Goal: Transaction & Acquisition: Purchase product/service

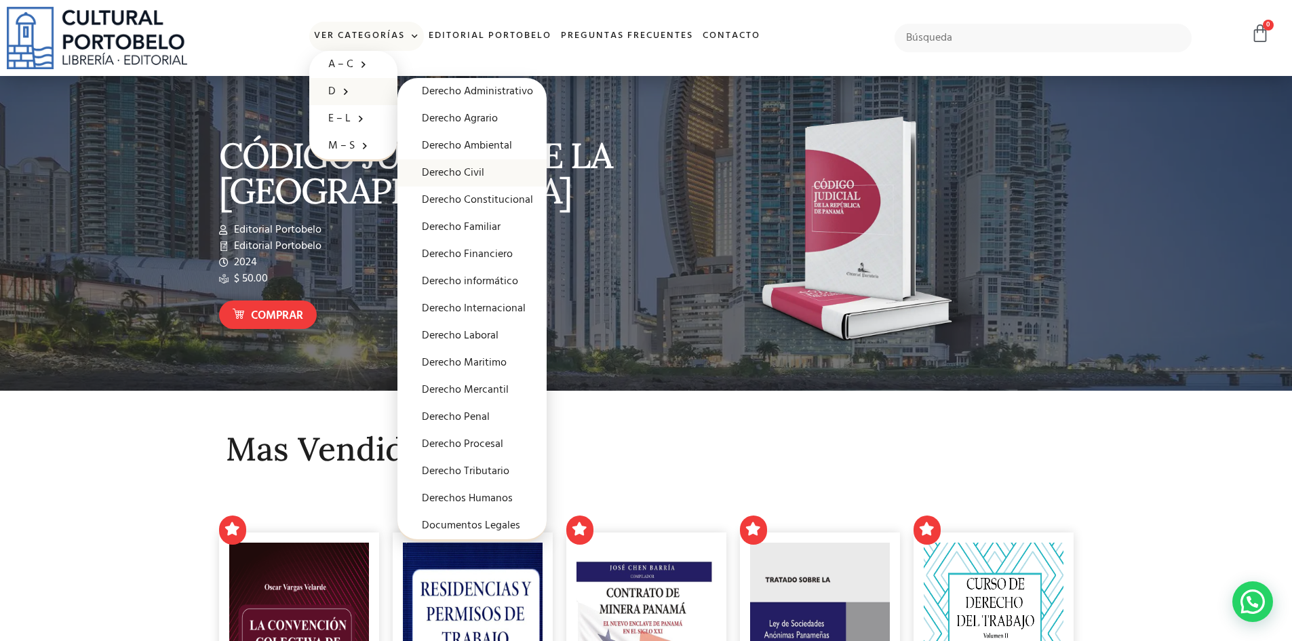
click at [479, 177] on link "Derecho Civil" at bounding box center [471, 172] width 149 height 27
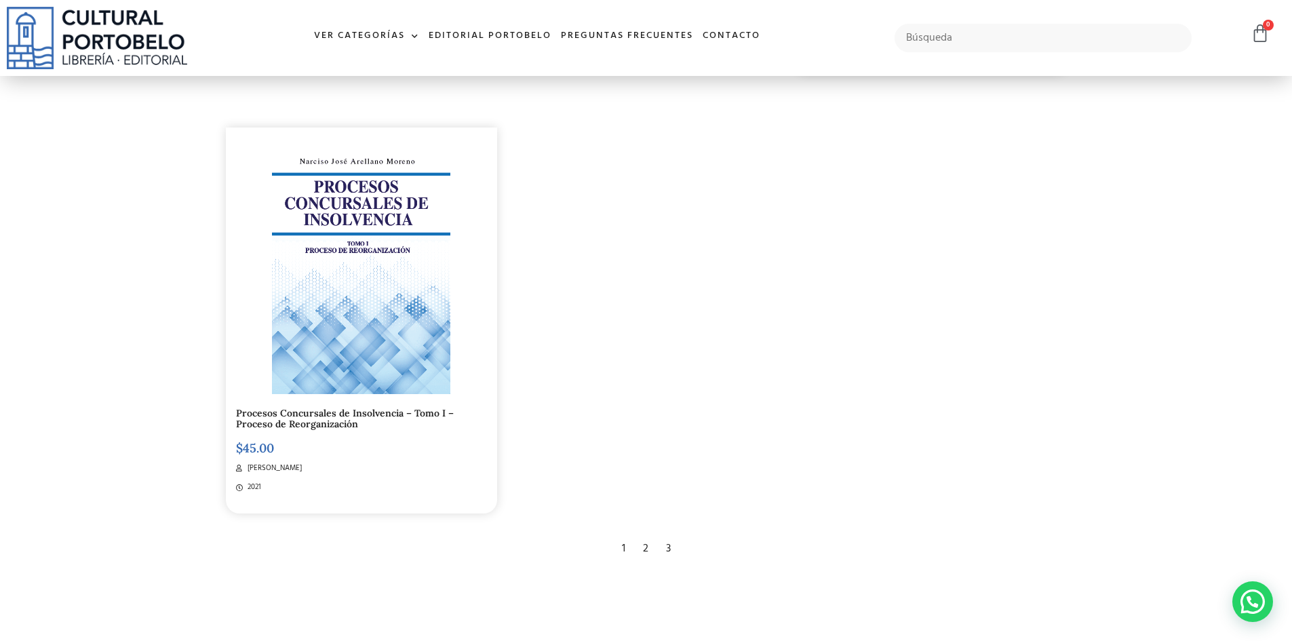
scroll to position [2711, 0]
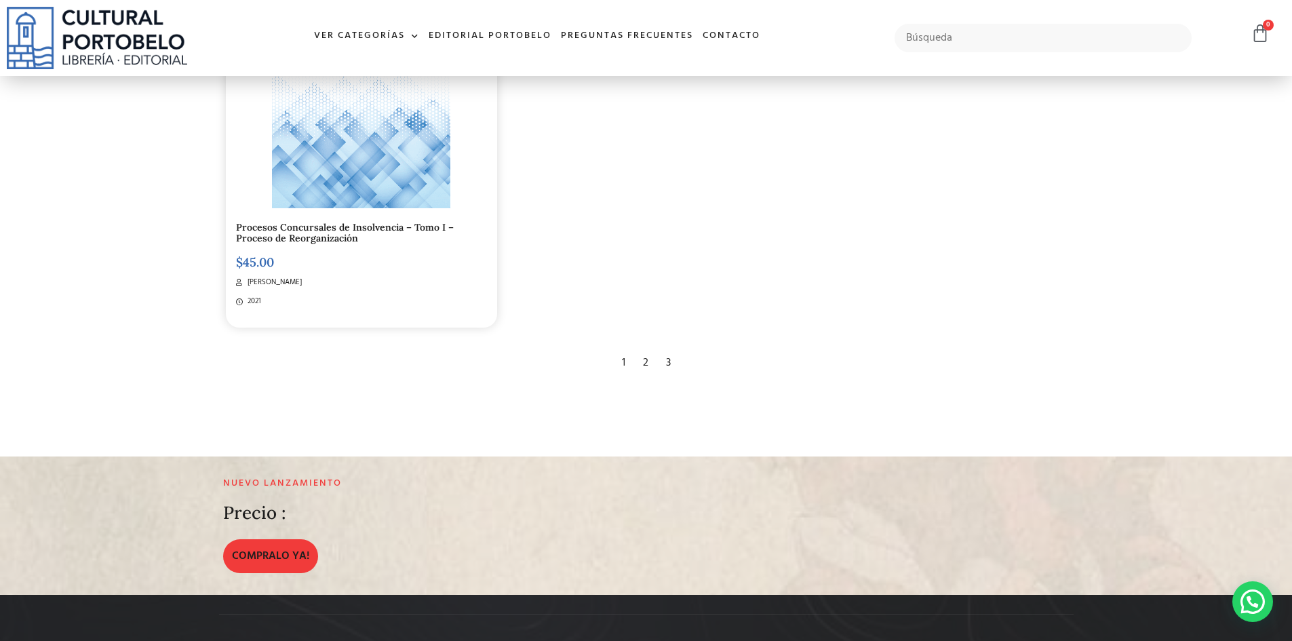
click at [639, 367] on div "2" at bounding box center [645, 363] width 19 height 30
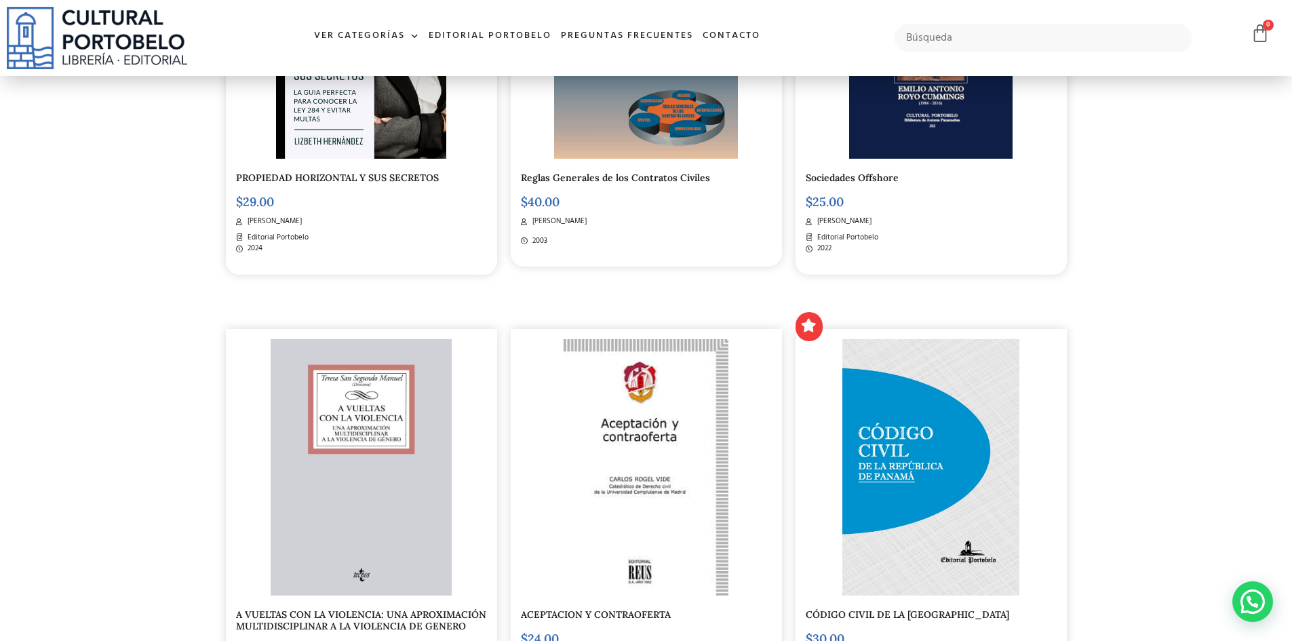
scroll to position [406, 0]
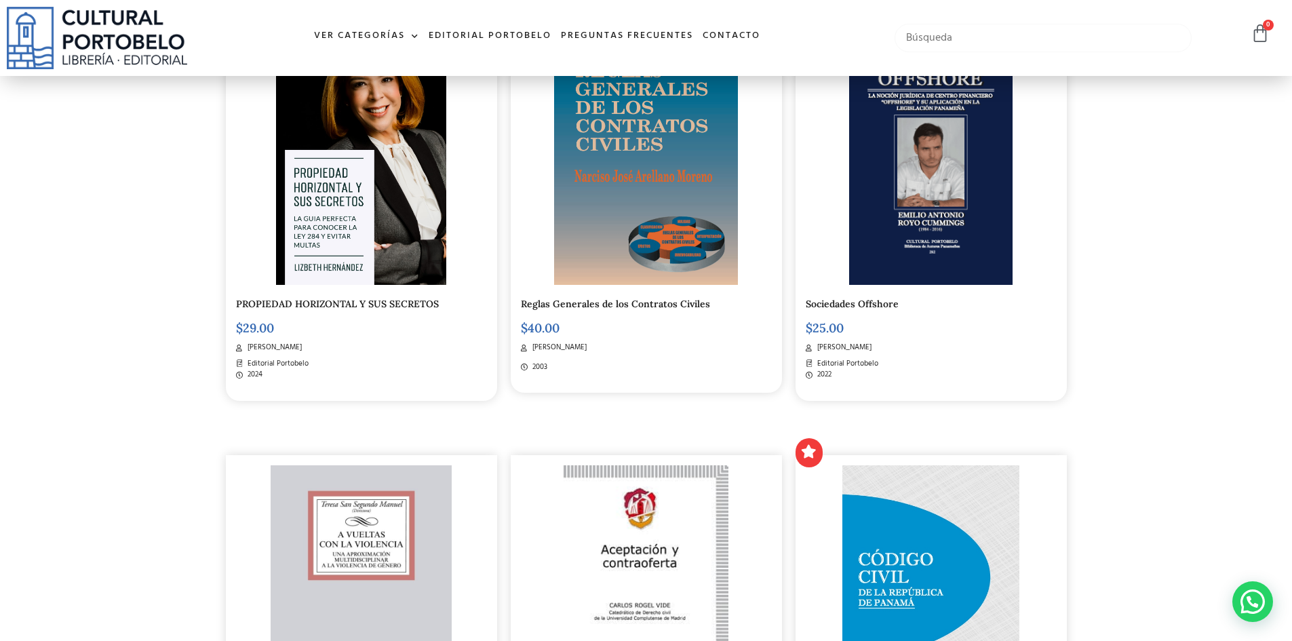
click at [992, 52] on input "text" at bounding box center [1043, 38] width 298 height 28
type input "dulio arroyo"
